Goal: Information Seeking & Learning: Learn about a topic

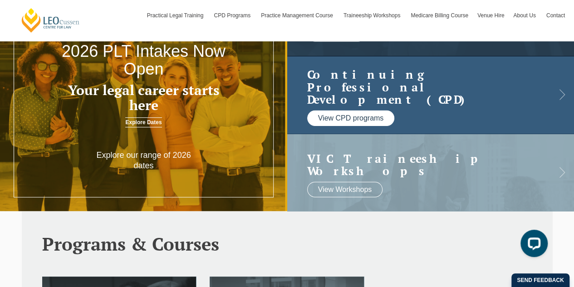
click at [342, 111] on link "View CPD programs" at bounding box center [351, 117] width 88 height 15
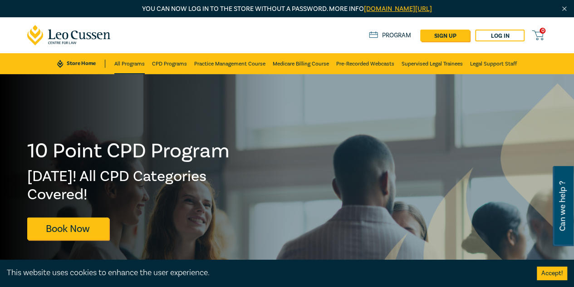
click at [129, 66] on link "All Programs" at bounding box center [129, 63] width 30 height 21
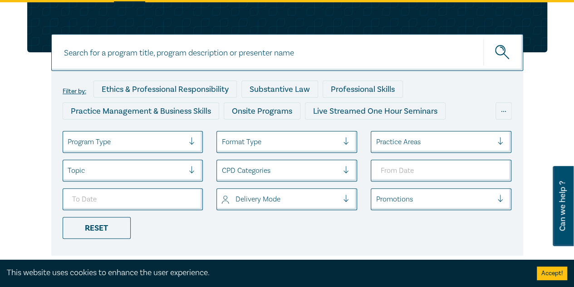
scroll to position [91, 0]
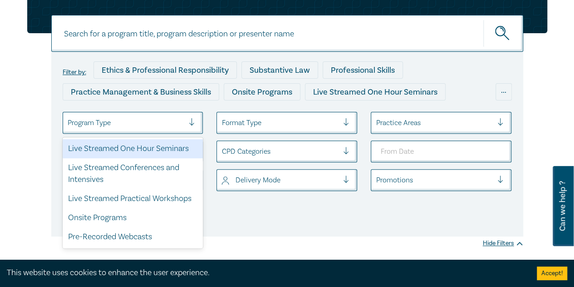
click at [171, 124] on div at bounding box center [126, 123] width 117 height 12
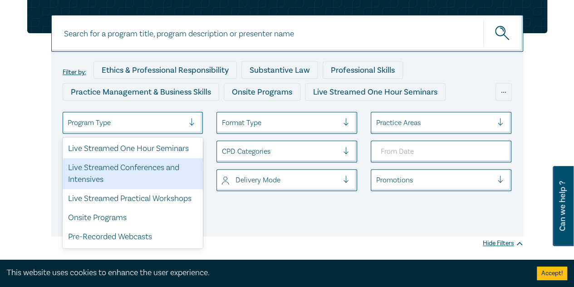
click at [138, 165] on div "Live Streamed Conferences and Intensives" at bounding box center [133, 173] width 141 height 31
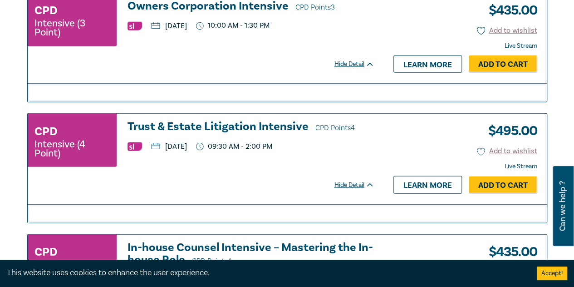
scroll to position [1271, 0]
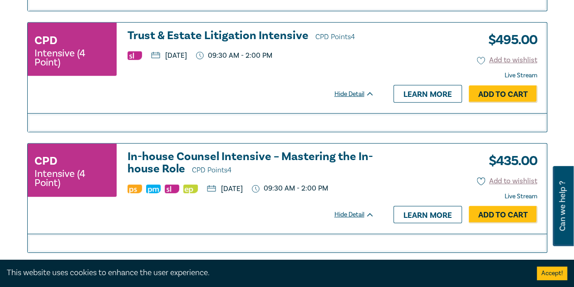
click at [222, 30] on h3 "Trust & Estate Litigation Intensive CPD Points 4" at bounding box center [251, 37] width 247 height 14
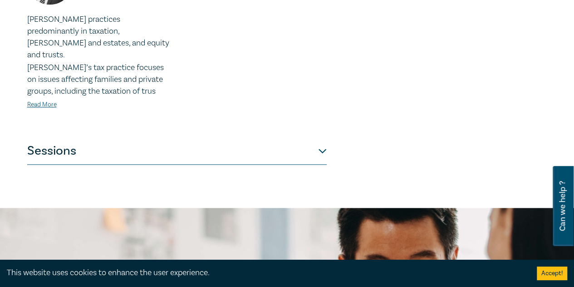
scroll to position [499, 0]
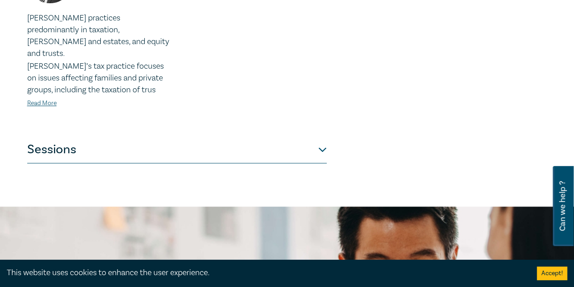
click at [264, 136] on button "Sessions" at bounding box center [177, 149] width 300 height 27
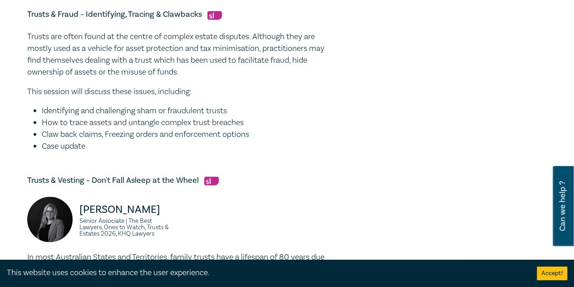
scroll to position [772, 0]
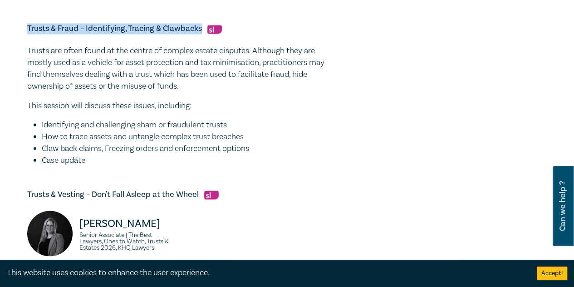
drag, startPoint x: 202, startPoint y: 29, endPoint x: 28, endPoint y: 31, distance: 173.5
click at [28, 31] on h5 "Trusts & Fraud – Identifying, Tracing & Clawbacks" at bounding box center [177, 28] width 300 height 11
copy h5 "Trusts & Fraud – Identifying, Tracing & Clawbacks"
